Goal: Find specific page/section: Find specific page/section

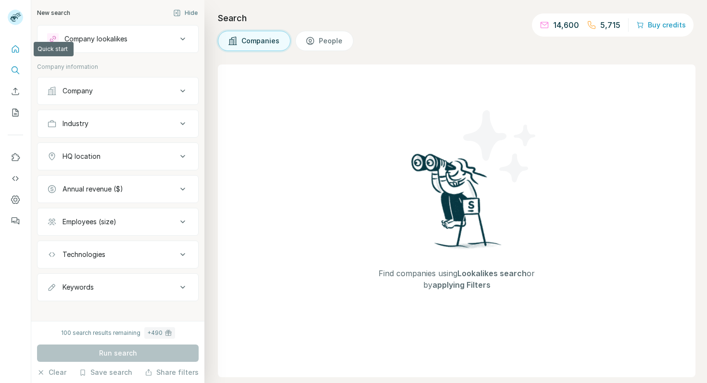
click at [14, 45] on icon "Quick start" at bounding box center [16, 49] width 10 height 10
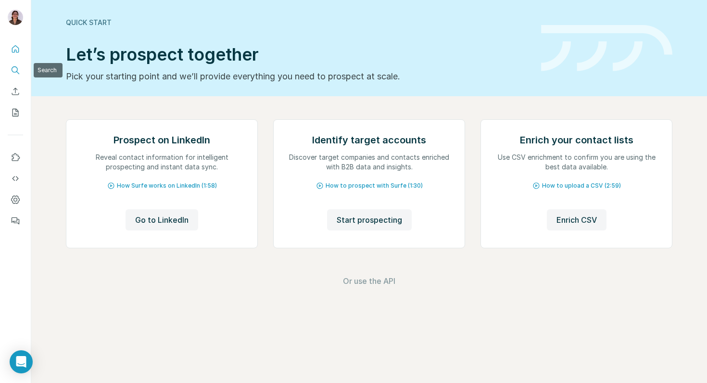
click at [13, 67] on icon "Search" at bounding box center [16, 70] width 10 height 10
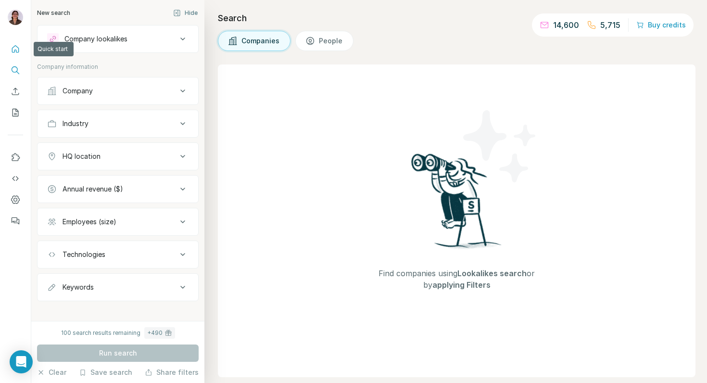
click at [17, 48] on icon "Quick start" at bounding box center [15, 48] width 7 height 7
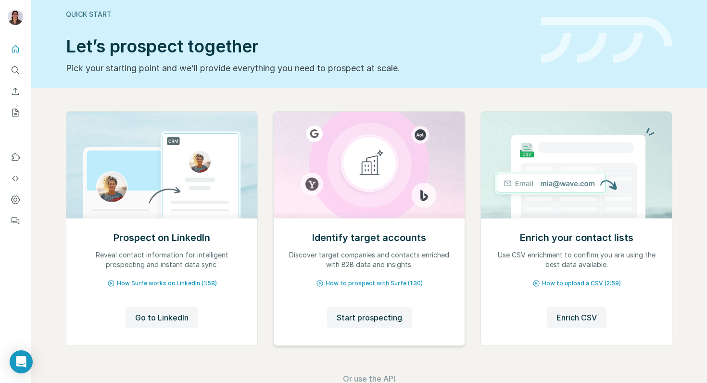
scroll to position [10, 0]
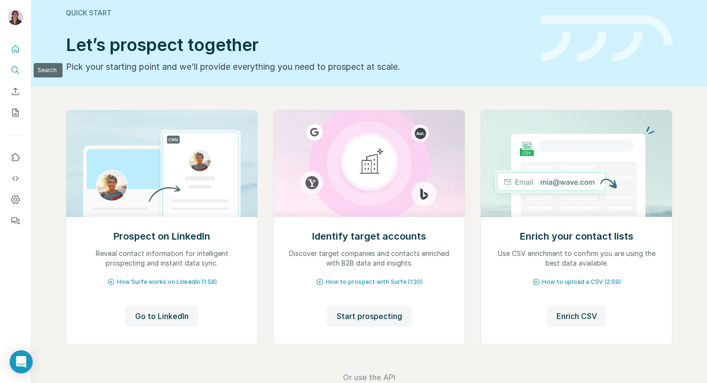
click at [16, 70] on icon "Search" at bounding box center [16, 70] width 10 height 10
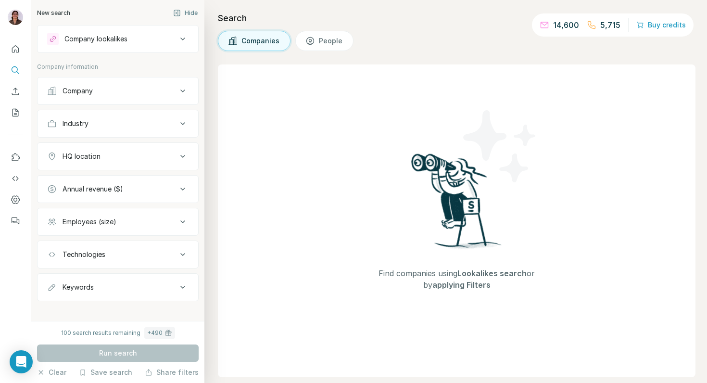
click at [327, 33] on button "People" at bounding box center [324, 41] width 58 height 20
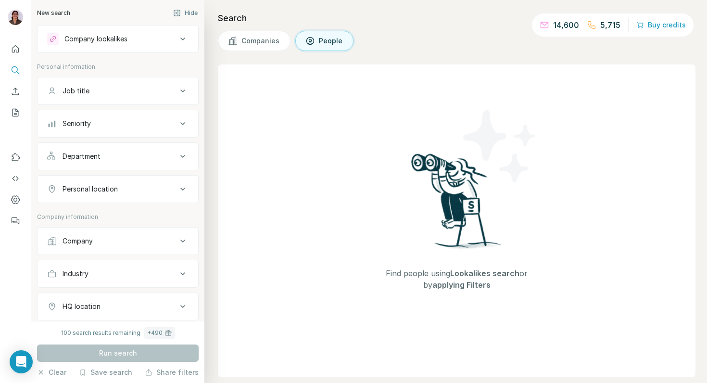
click at [473, 185] on img at bounding box center [500, 146] width 87 height 87
click at [297, 163] on div "Find people using Lookalikes search or by applying Filters" at bounding box center [457, 220] width 478 height 313
click at [13, 49] on icon "Quick start" at bounding box center [16, 49] width 10 height 10
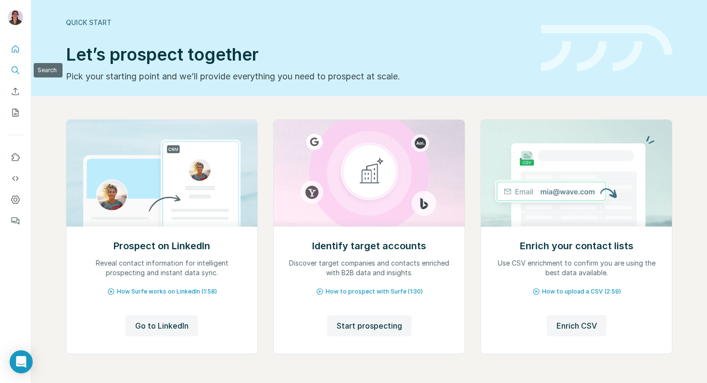
click at [17, 72] on icon "Search" at bounding box center [16, 70] width 10 height 10
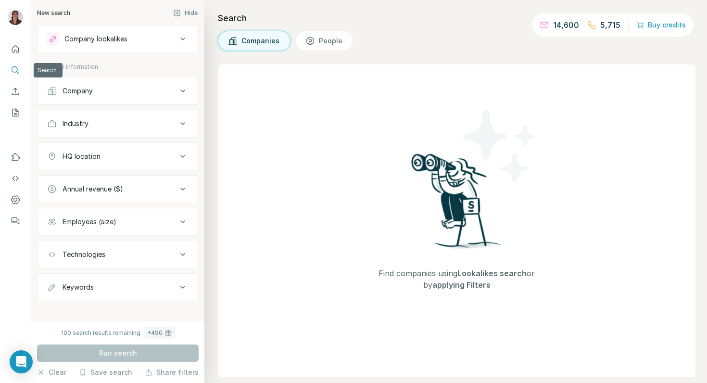
click at [14, 75] on button "Search" at bounding box center [15, 70] width 15 height 17
click at [319, 39] on span "People" at bounding box center [331, 41] width 25 height 10
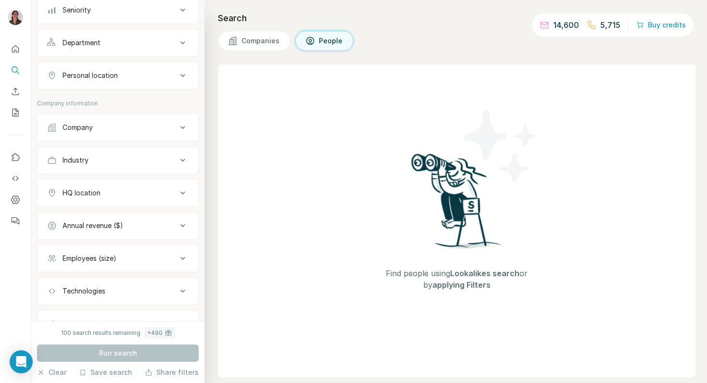
scroll to position [227, 0]
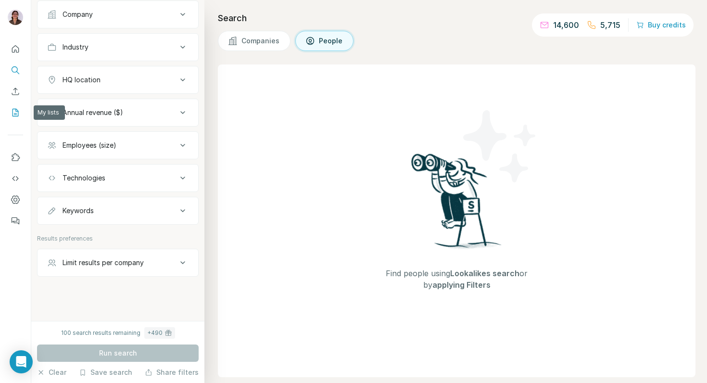
click at [17, 110] on icon "My lists" at bounding box center [16, 113] width 6 height 8
